Goal: Entertainment & Leisure: Consume media (video, audio)

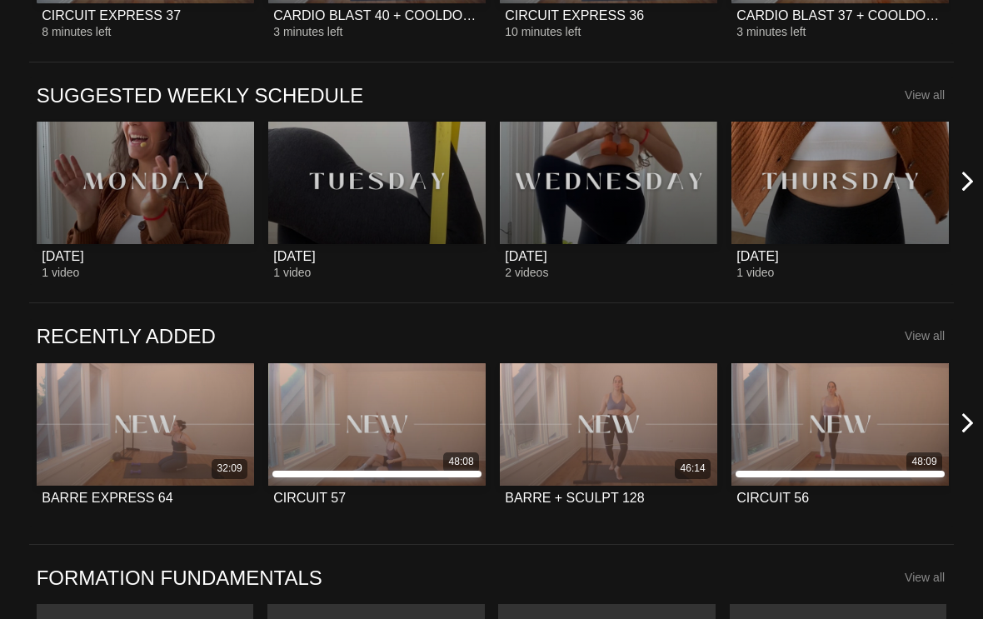
scroll to position [601, 0]
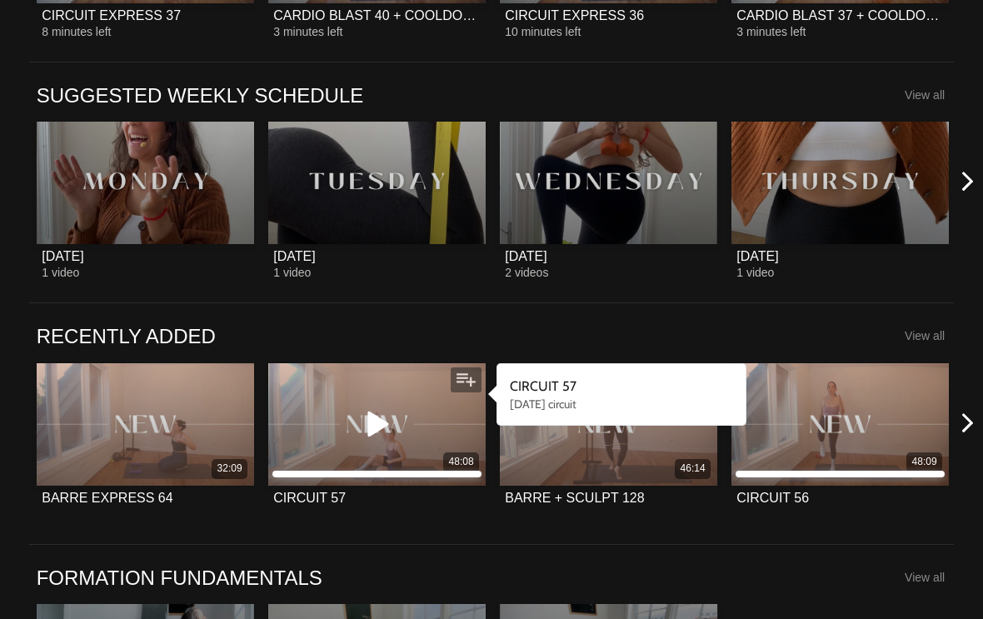
click at [385, 424] on icon at bounding box center [376, 424] width 50 height 29
